Goal: Navigation & Orientation: Find specific page/section

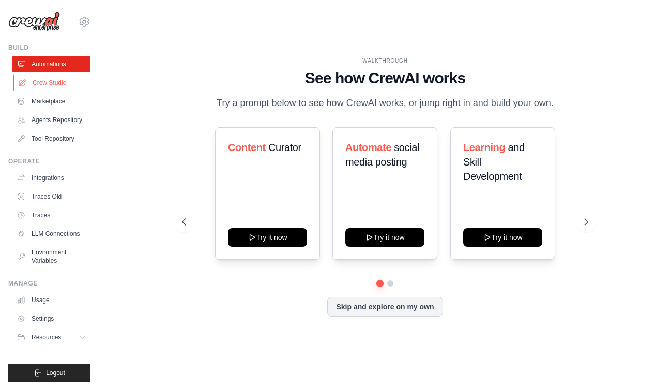
click at [55, 87] on link "Crew Studio" at bounding box center [52, 82] width 78 height 17
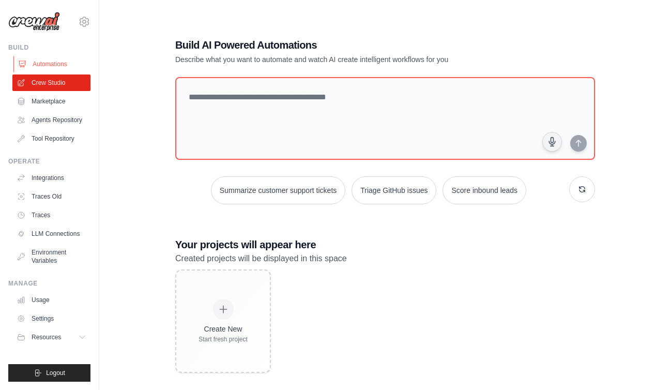
click at [64, 69] on link "Automations" at bounding box center [52, 64] width 78 height 17
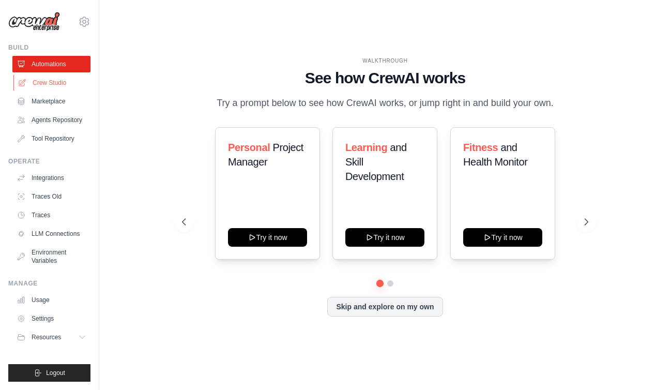
click at [60, 80] on link "Crew Studio" at bounding box center [52, 82] width 78 height 17
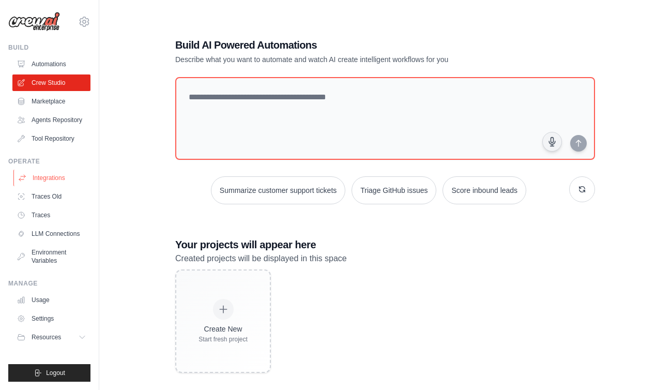
click at [47, 178] on link "Integrations" at bounding box center [52, 178] width 78 height 17
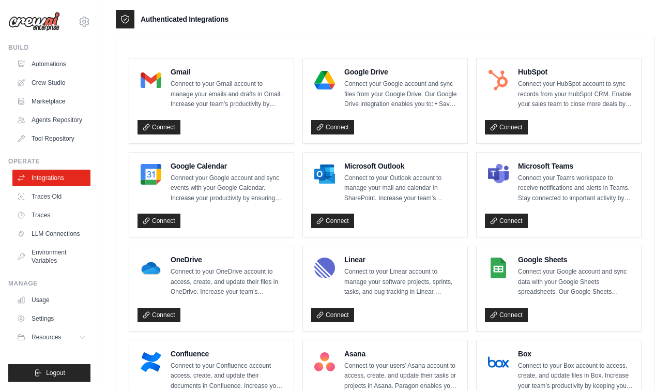
scroll to position [271, 0]
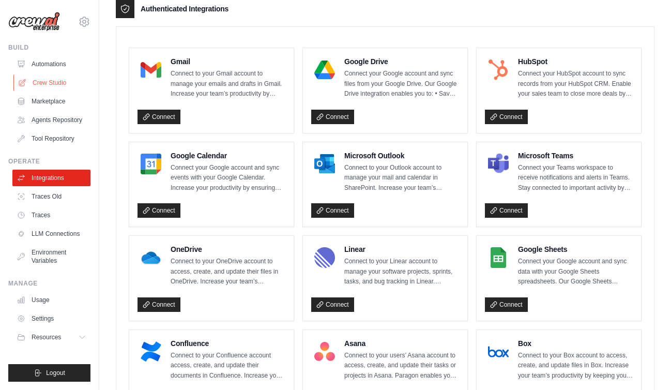
click at [53, 80] on link "Crew Studio" at bounding box center [52, 82] width 78 height 17
